Goal: Task Accomplishment & Management: Complete application form

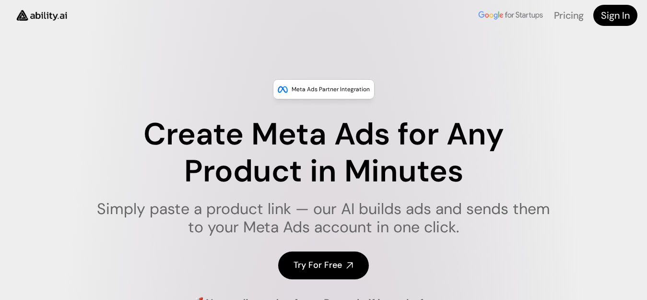
click at [314, 263] on h4 "Try For Free" at bounding box center [318, 265] width 48 height 12
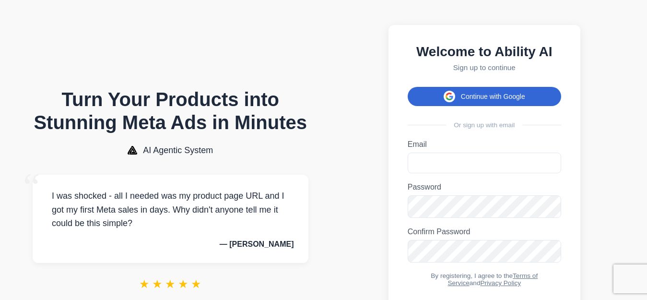
click at [472, 103] on button "Continue with Google" at bounding box center [484, 96] width 153 height 19
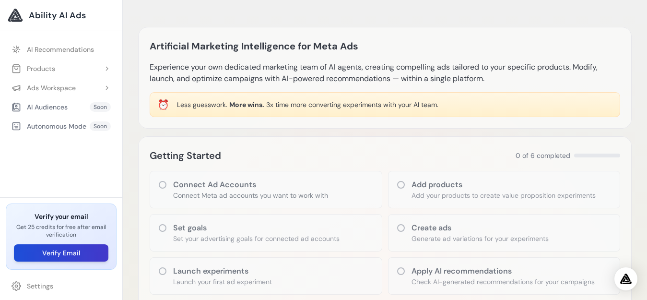
click at [102, 254] on button "Verify Email" at bounding box center [61, 252] width 94 height 17
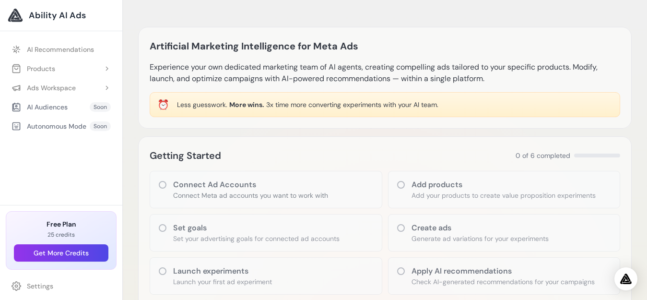
click at [204, 186] on h3 "Connect Ad Accounts" at bounding box center [250, 185] width 155 height 12
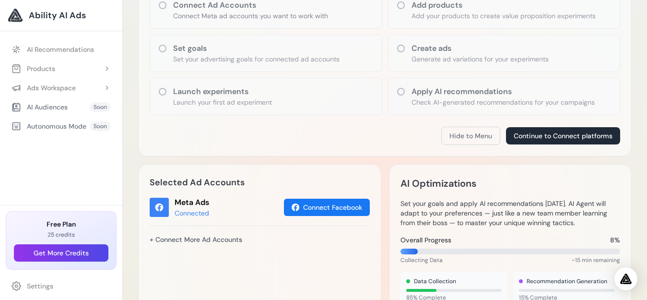
scroll to position [165, 0]
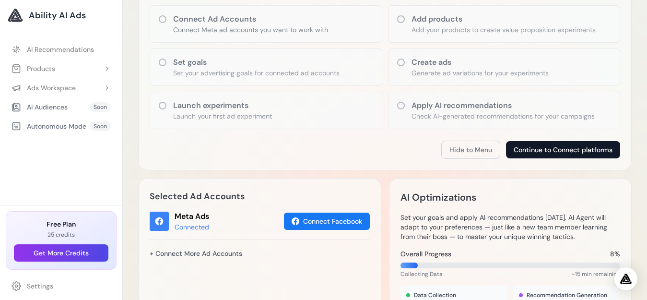
click at [567, 147] on button "Continue to Connect platforms" at bounding box center [563, 149] width 114 height 17
click at [463, 71] on p "Generate ad variations for your experiments" at bounding box center [480, 73] width 137 height 10
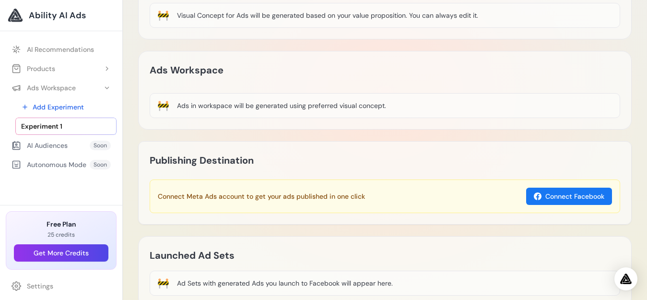
scroll to position [239, 0]
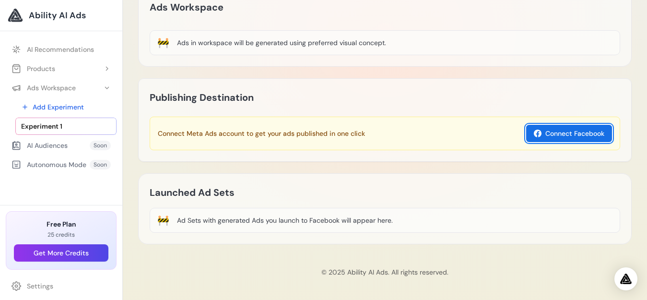
click at [566, 138] on button "Connect Facebook" at bounding box center [569, 133] width 86 height 17
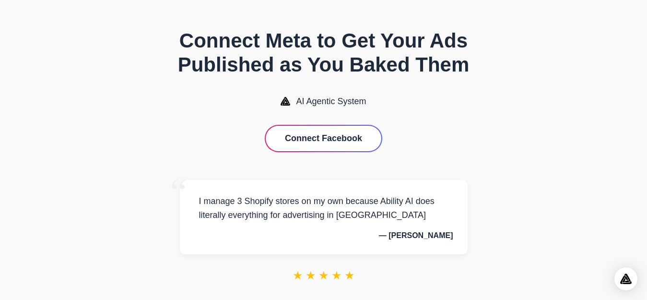
click at [359, 144] on button "Connect Facebook" at bounding box center [324, 138] width 116 height 25
